Goal: Obtain resource: Download file/media

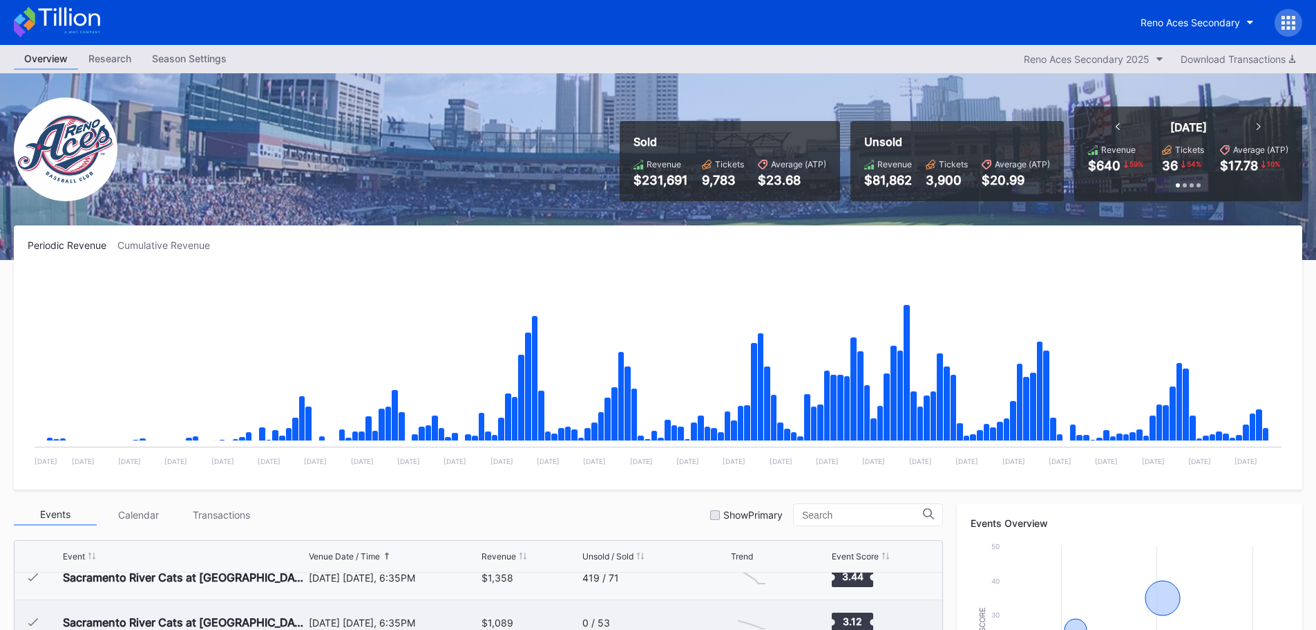
scroll to position [2823, 0]
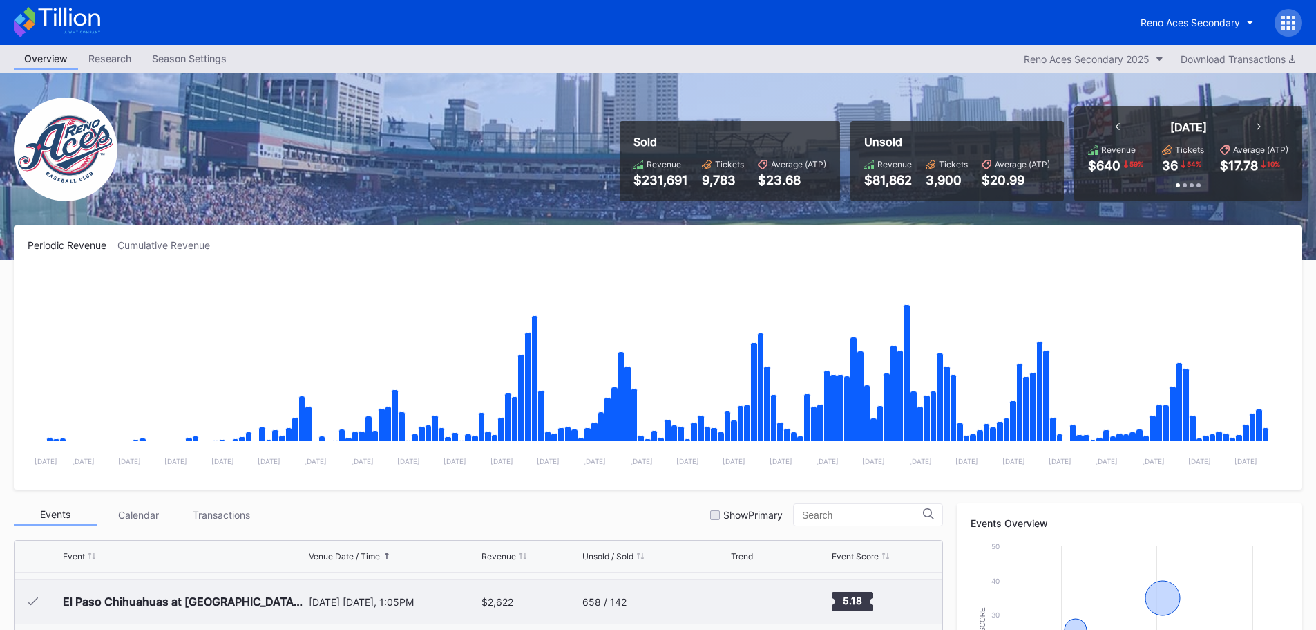
click at [332, 601] on div "[DATE] [DATE], 1:05PM" at bounding box center [394, 602] width 170 height 12
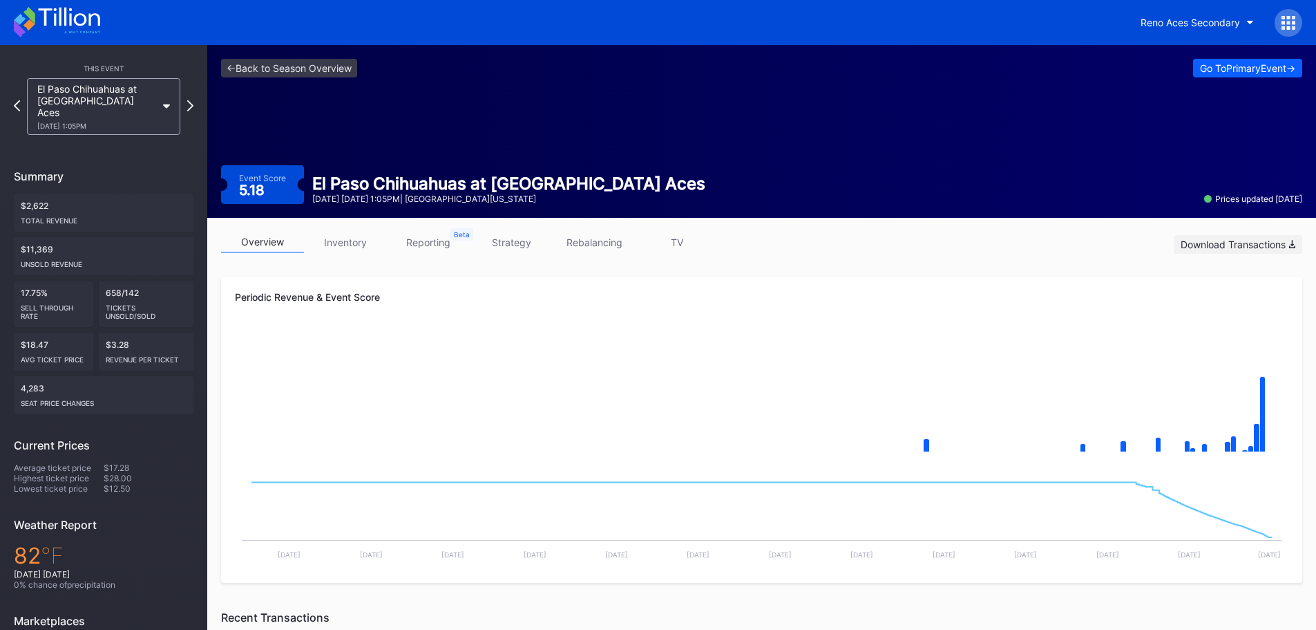
click at [1256, 243] on div "Download Transactions" at bounding box center [1238, 244] width 115 height 12
click at [263, 68] on link "<- Back to Season Overview" at bounding box center [289, 68] width 136 height 19
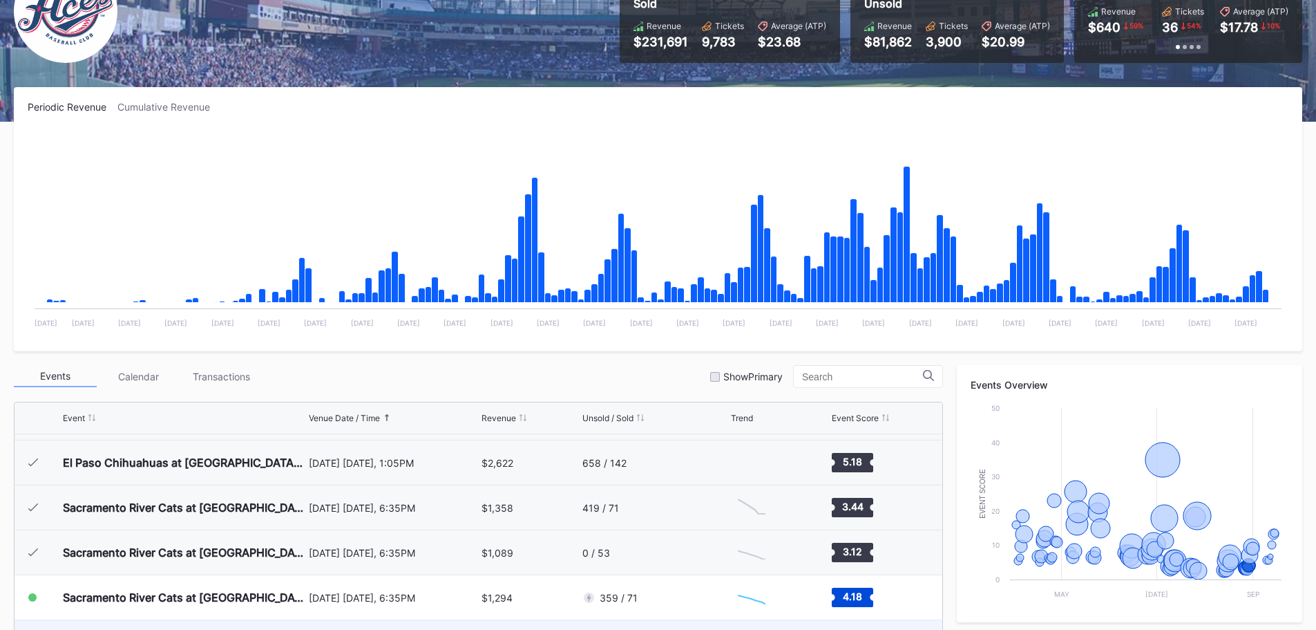
scroll to position [2823, 0]
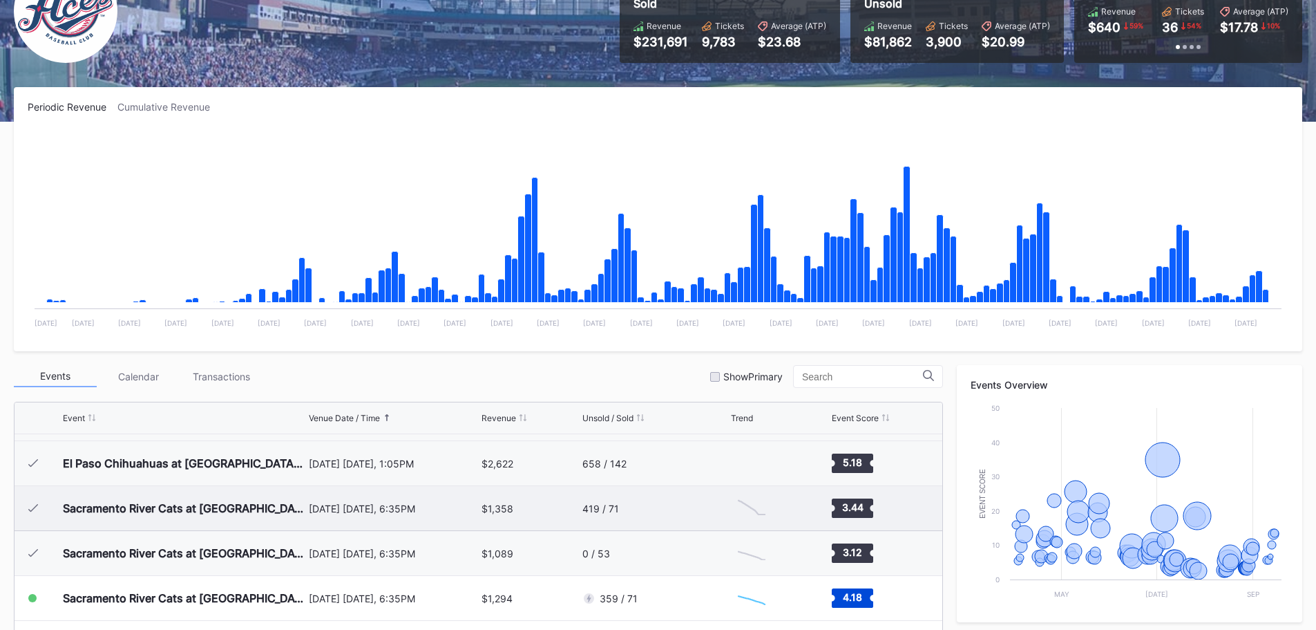
click at [401, 512] on div "[DATE] [DATE], 6:35PM" at bounding box center [394, 508] width 170 height 12
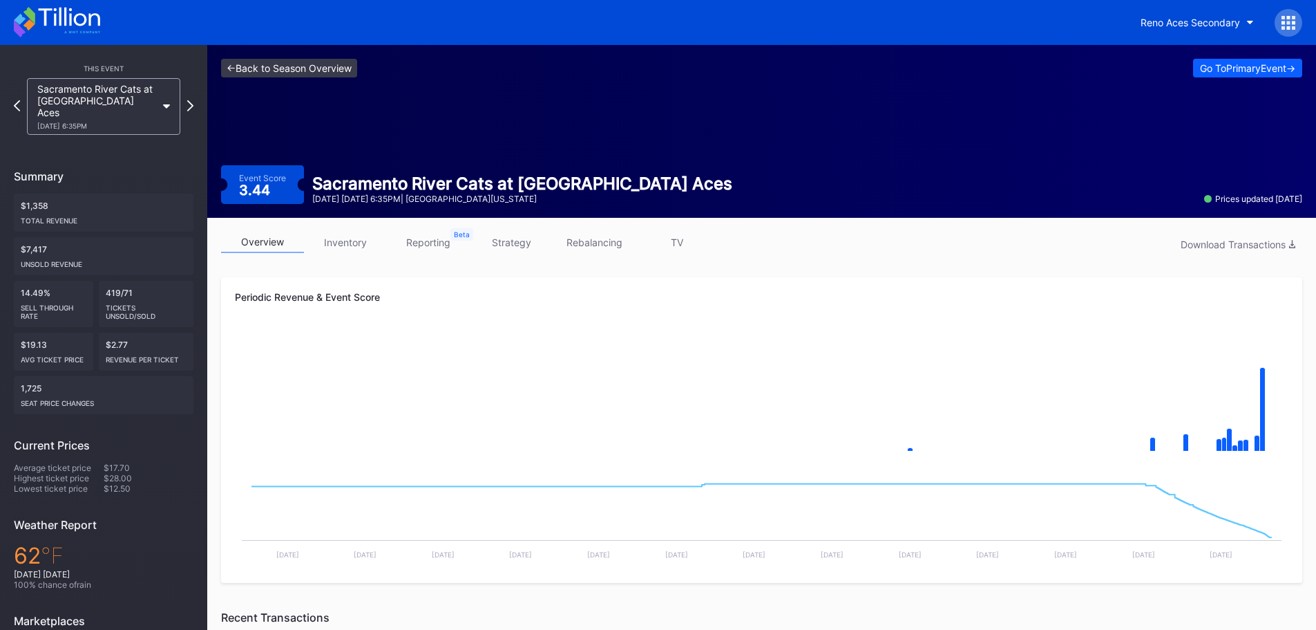
click at [247, 70] on link "<- Back to Season Overview" at bounding box center [289, 68] width 136 height 19
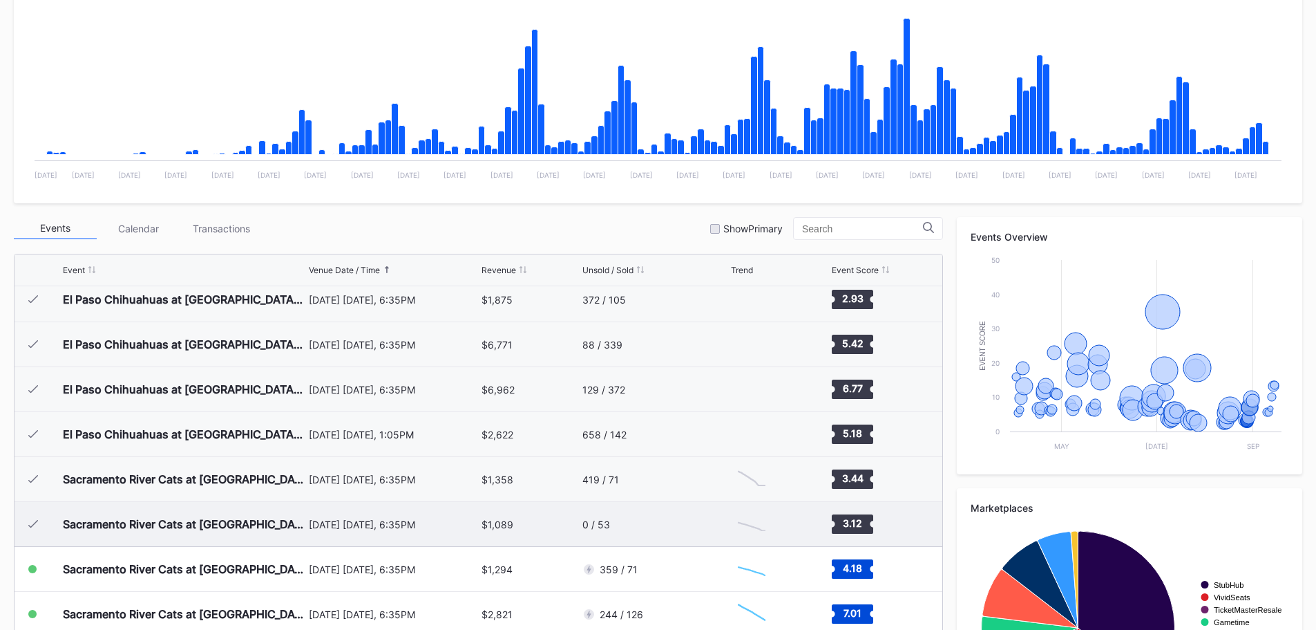
scroll to position [2685, 0]
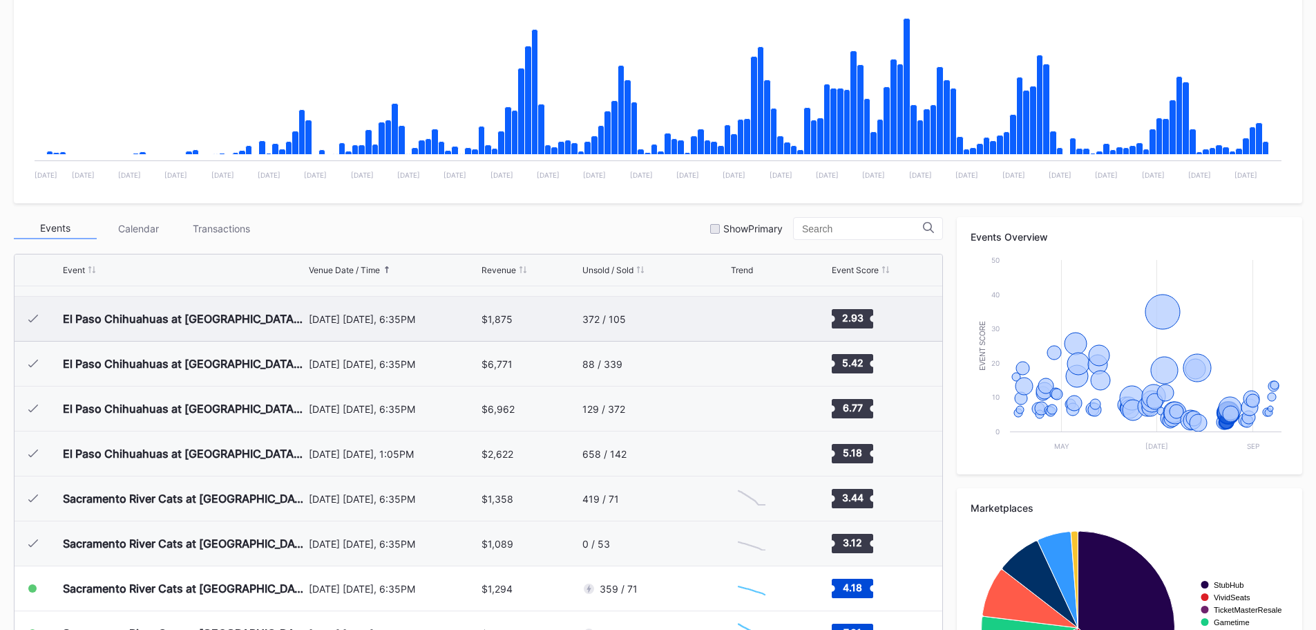
click at [390, 325] on div "[DATE] [DATE], 6:35PM" at bounding box center [394, 318] width 170 height 44
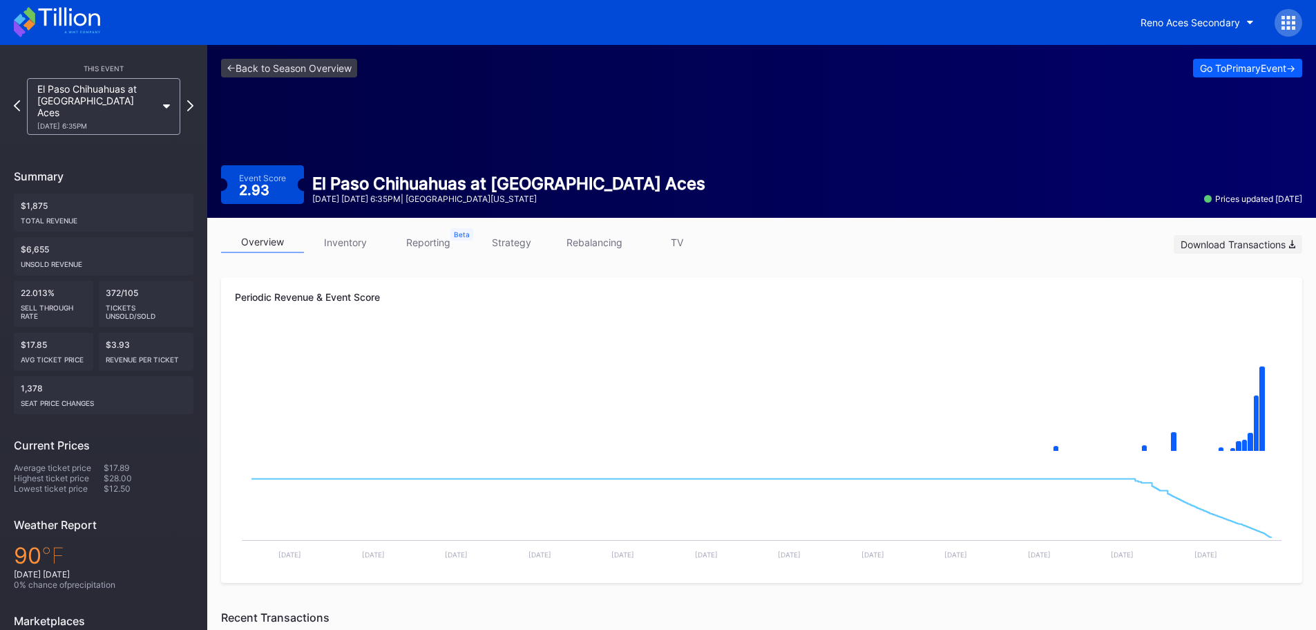
click at [1242, 242] on div "Download Transactions" at bounding box center [1238, 244] width 115 height 12
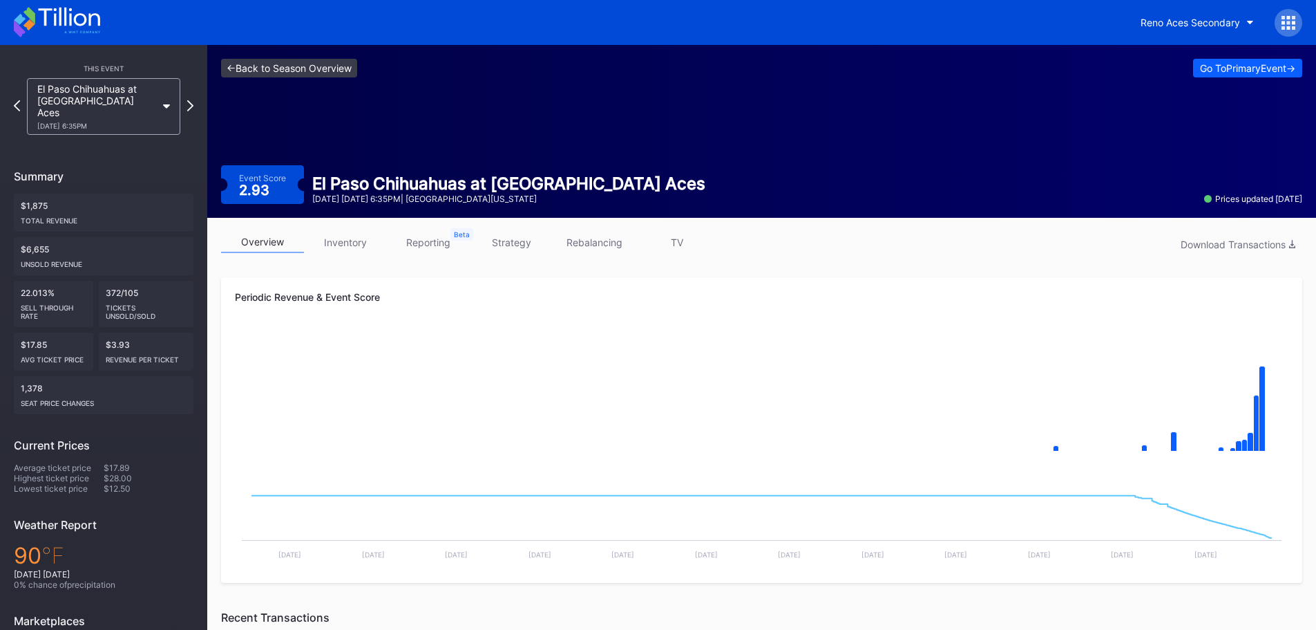
click at [278, 66] on link "<- Back to Season Overview" at bounding box center [289, 68] width 136 height 19
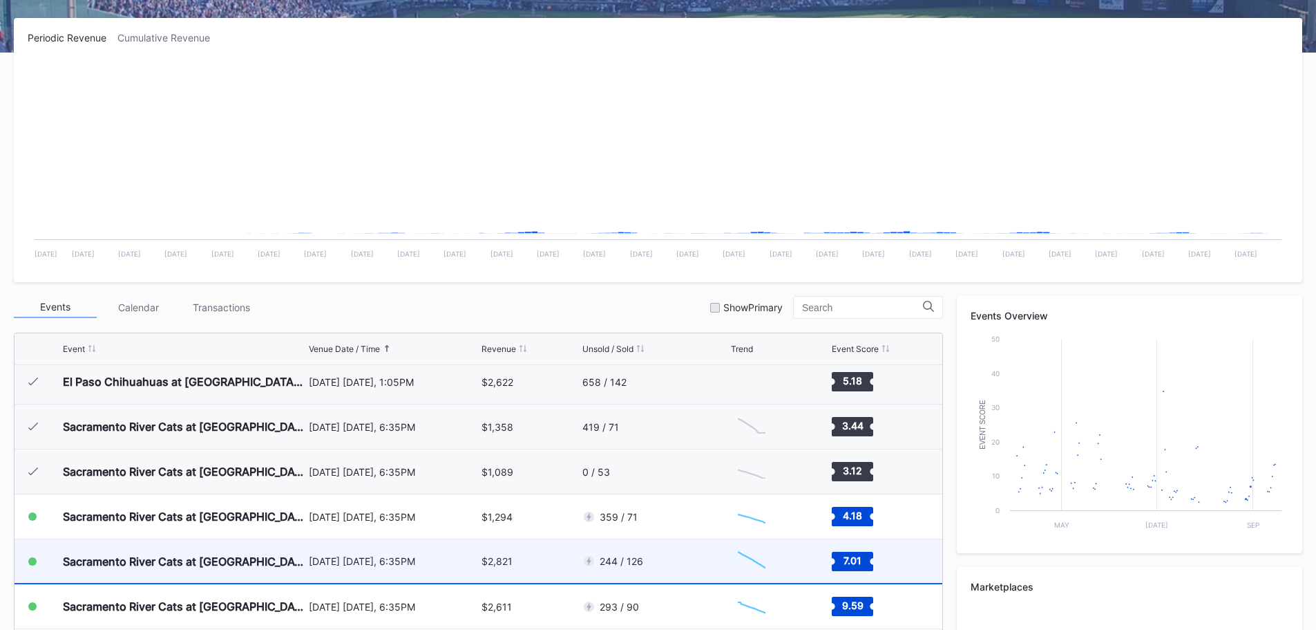
scroll to position [2823, 0]
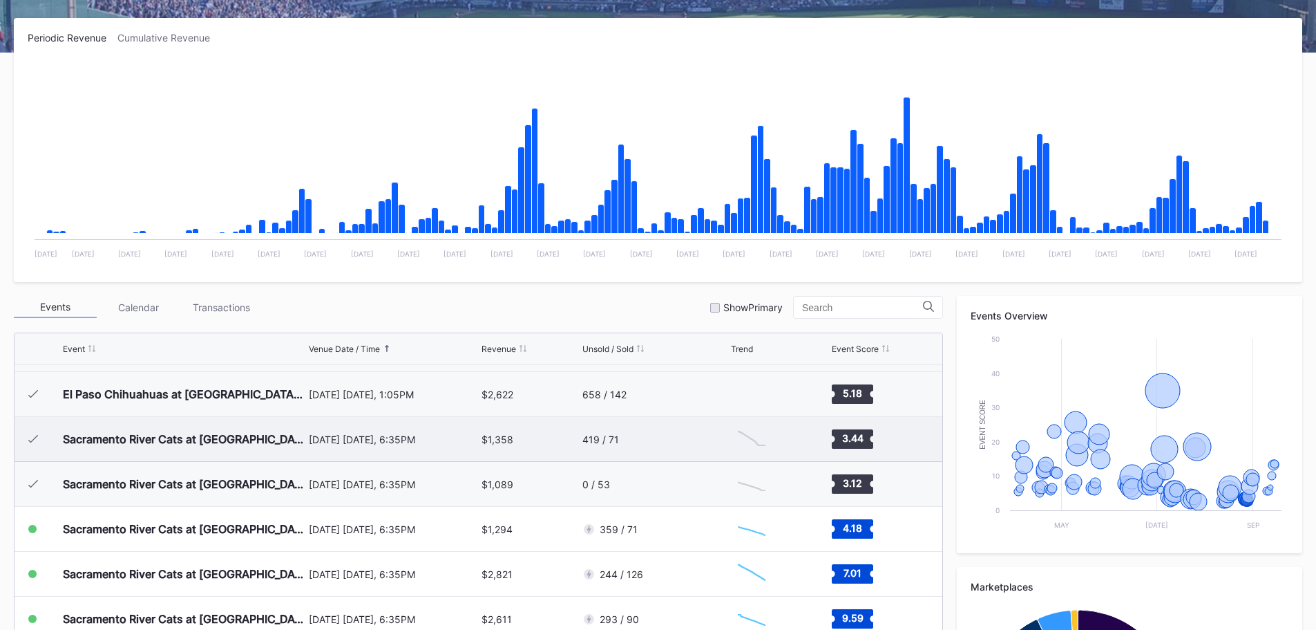
click at [384, 442] on div "[DATE] [DATE], 6:35PM" at bounding box center [394, 439] width 170 height 12
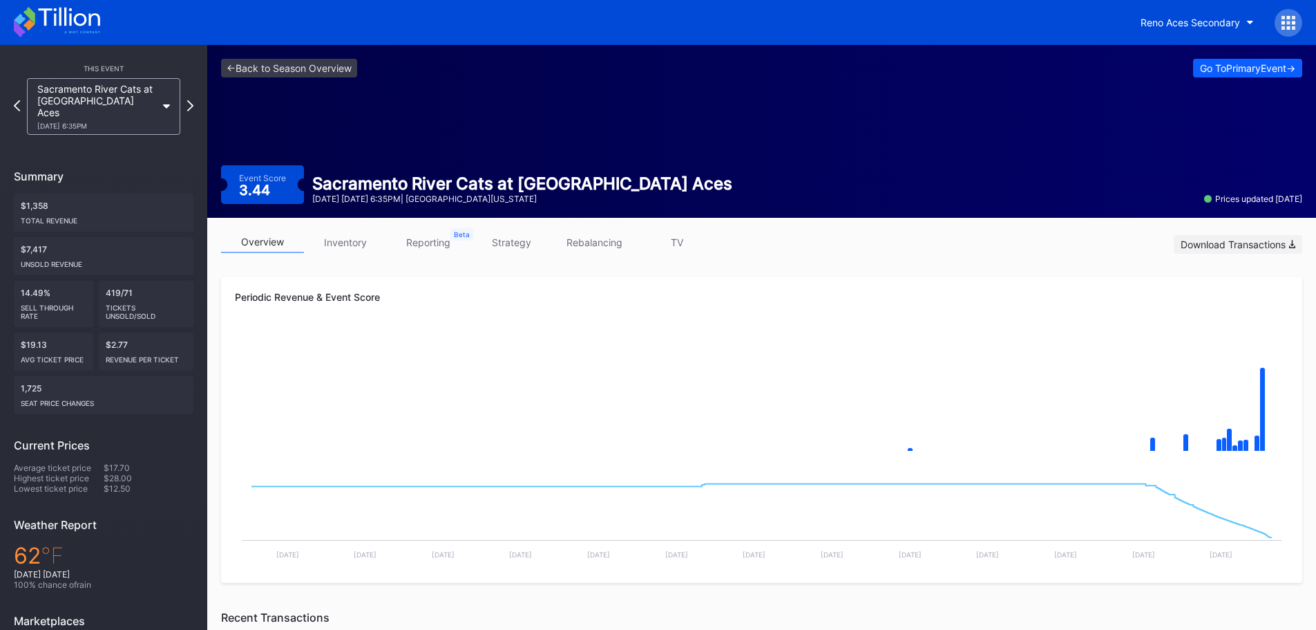
click at [1194, 245] on div "Download Transactions" at bounding box center [1238, 244] width 115 height 12
click at [190, 102] on icon at bounding box center [191, 105] width 8 height 13
click at [1234, 243] on div "Download Transactions" at bounding box center [1238, 244] width 115 height 12
